Goal: Check status

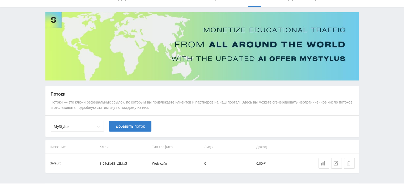
scroll to position [40, 0]
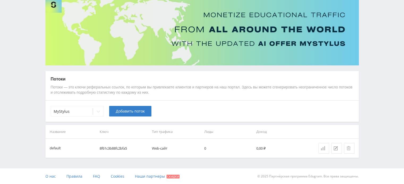
click at [323, 150] on link at bounding box center [323, 148] width 11 height 11
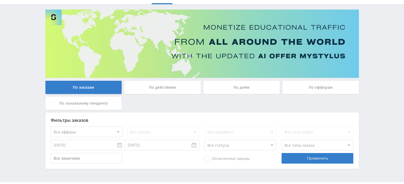
scroll to position [41, 0]
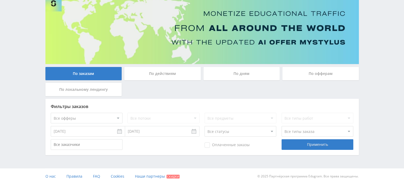
click at [215, 73] on div "По дням" at bounding box center [241, 73] width 76 height 13
click at [0, 0] on input "По дням" at bounding box center [0, 0] width 0 height 0
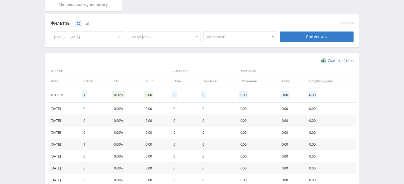
scroll to position [162, 0]
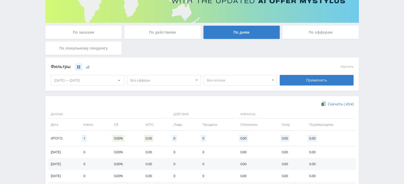
click at [307, 35] on div "По офферам" at bounding box center [320, 32] width 76 height 13
click at [0, 0] on input "По офферам" at bounding box center [0, 0] width 0 height 0
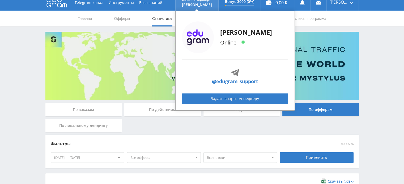
scroll to position [0, 0]
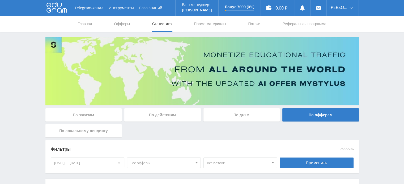
click at [251, 113] on div "По дням" at bounding box center [241, 115] width 76 height 13
click at [0, 0] on input "По дням" at bounding box center [0, 0] width 0 height 0
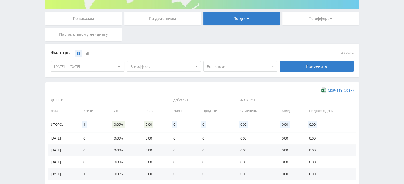
scroll to position [159, 0]
